Goal: Task Accomplishment & Management: Use online tool/utility

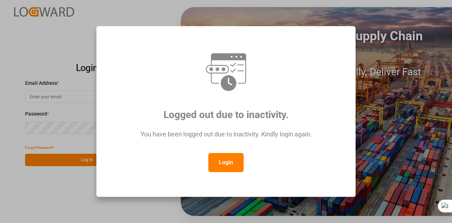
click at [221, 166] on button "Login" at bounding box center [225, 162] width 35 height 19
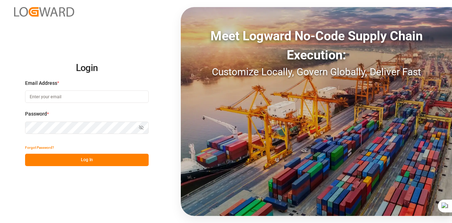
click at [86, 96] on input at bounding box center [87, 96] width 124 height 12
type input "[EMAIL_ADDRESS][DOMAIN_NAME]"
click at [81, 159] on button "Log In" at bounding box center [87, 160] width 124 height 12
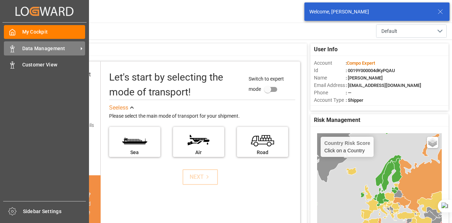
click at [34, 49] on span "Data Management" at bounding box center [50, 48] width 56 height 7
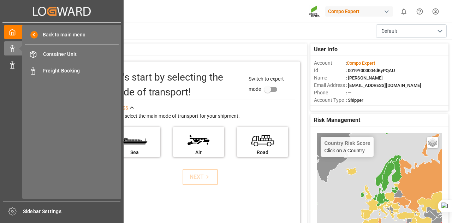
click at [41, 78] on div "Back to main menu Container Unit Container Unit Freight Booking Freight Booking" at bounding box center [71, 112] width 99 height 174
click at [44, 71] on span "Freight Booking" at bounding box center [81, 70] width 76 height 7
